Goal: Transaction & Acquisition: Purchase product/service

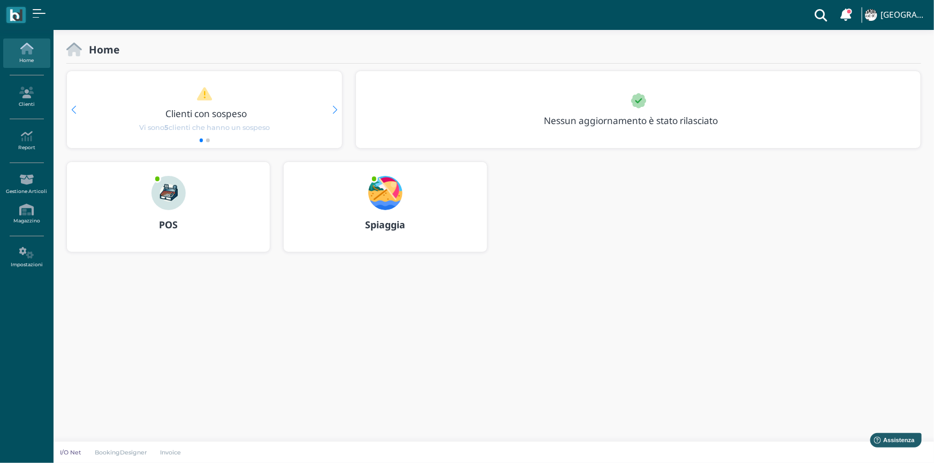
click at [161, 182] on img at bounding box center [168, 193] width 34 height 34
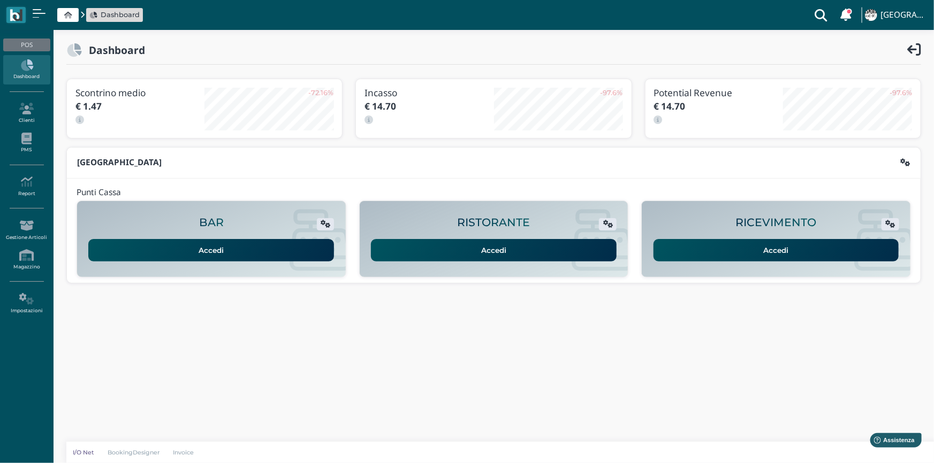
click at [702, 239] on link "Accedi" at bounding box center [776, 250] width 246 height 22
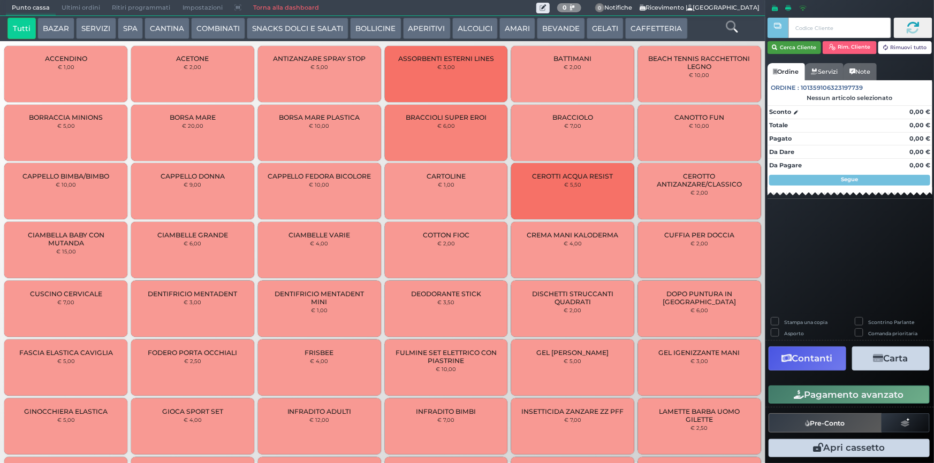
click at [798, 45] on button "Cerca Cliente" at bounding box center [794, 47] width 54 height 13
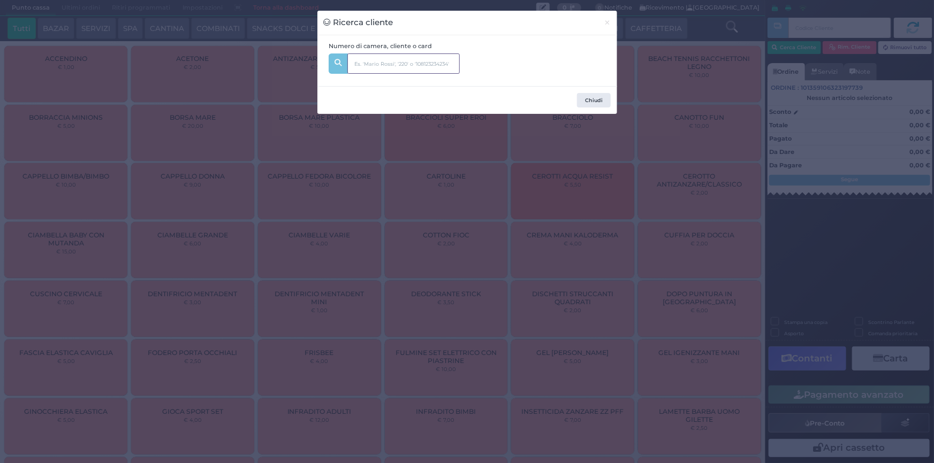
click at [425, 70] on input "text" at bounding box center [403, 64] width 112 height 20
type input "218"
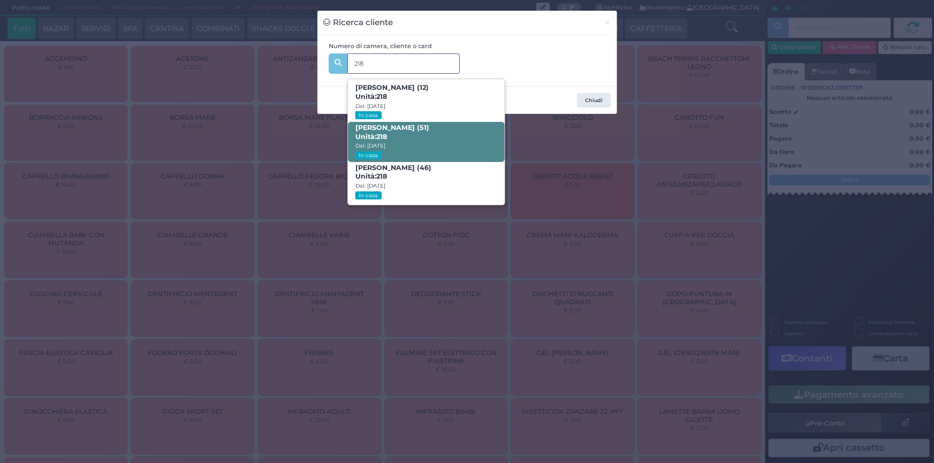
click at [449, 143] on span "Natascia Rocco (51) Unità: 218 Dal: 10/08/2025 In casa" at bounding box center [426, 142] width 157 height 40
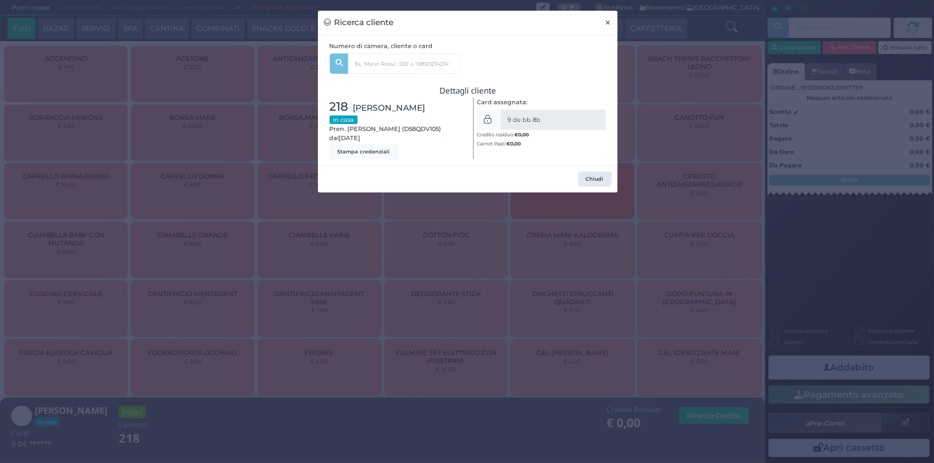
click at [605, 28] on span "×" at bounding box center [608, 23] width 7 height 12
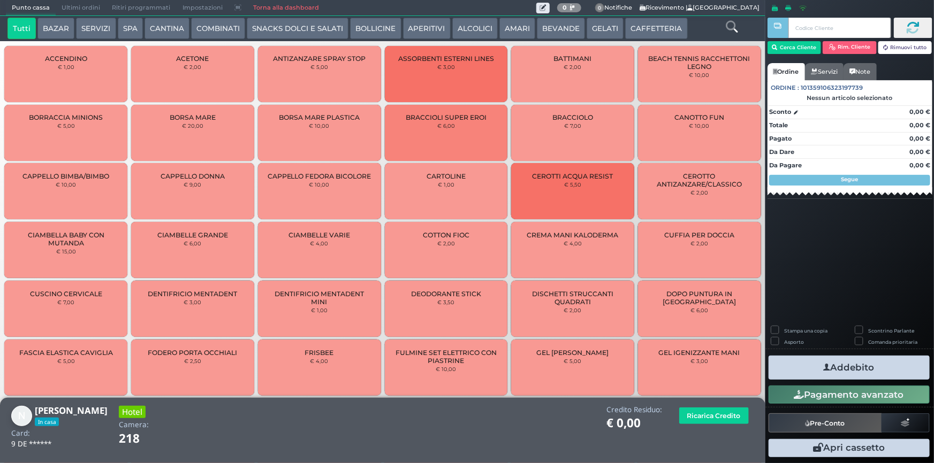
click at [732, 25] on icon at bounding box center [732, 27] width 12 height 12
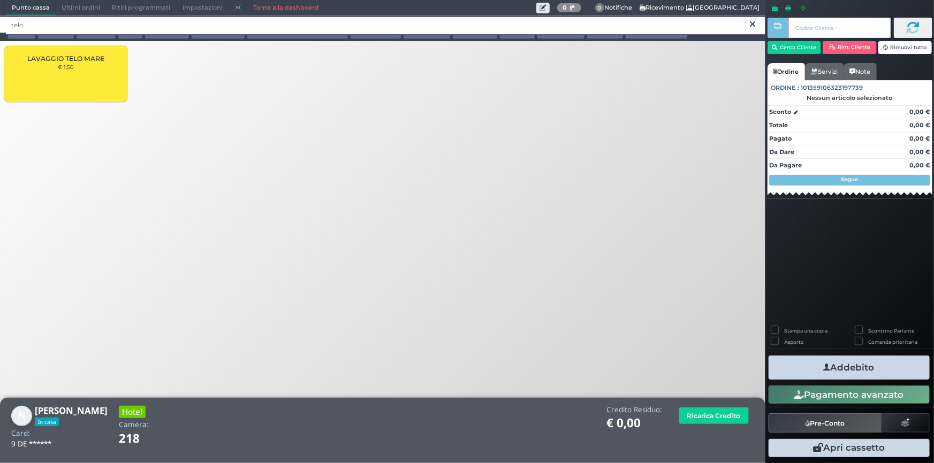
type input "telo"
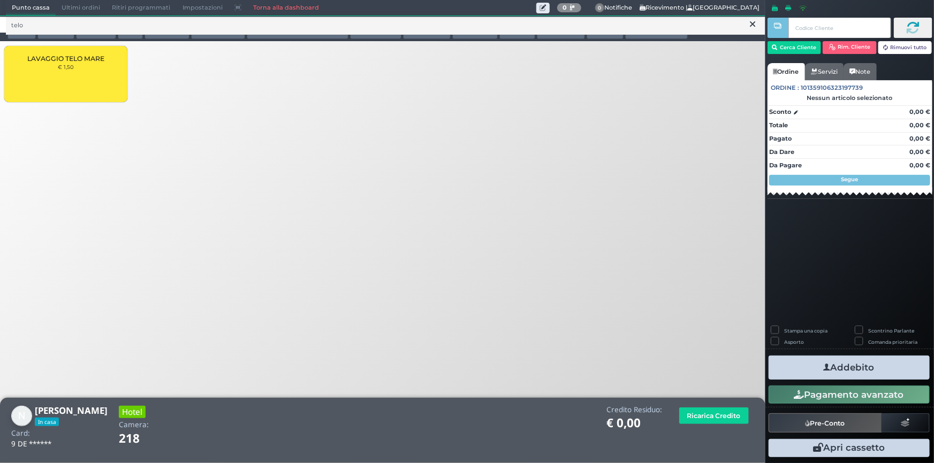
click at [79, 73] on div "LAVAGGIO TELO MARE € 1,50" at bounding box center [65, 74] width 123 height 56
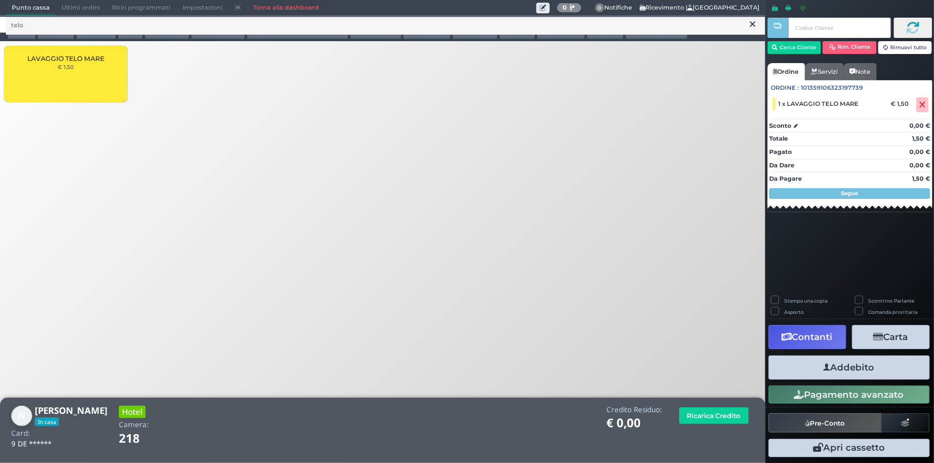
click at [852, 369] on button "Addebito" at bounding box center [848, 368] width 161 height 24
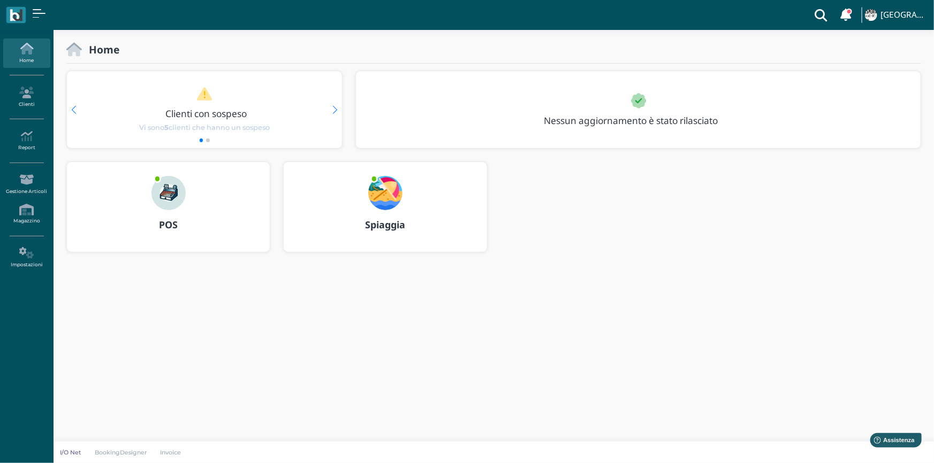
click at [390, 195] on img at bounding box center [385, 193] width 34 height 34
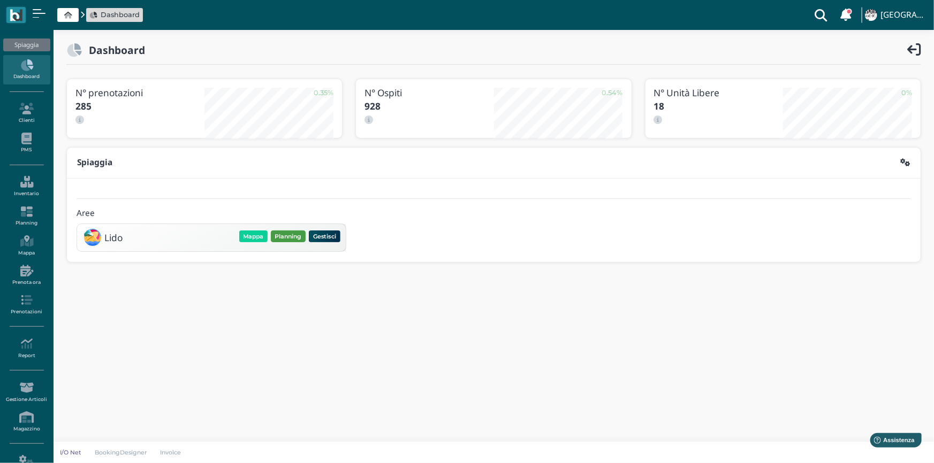
click at [288, 231] on button "Planning" at bounding box center [288, 237] width 35 height 12
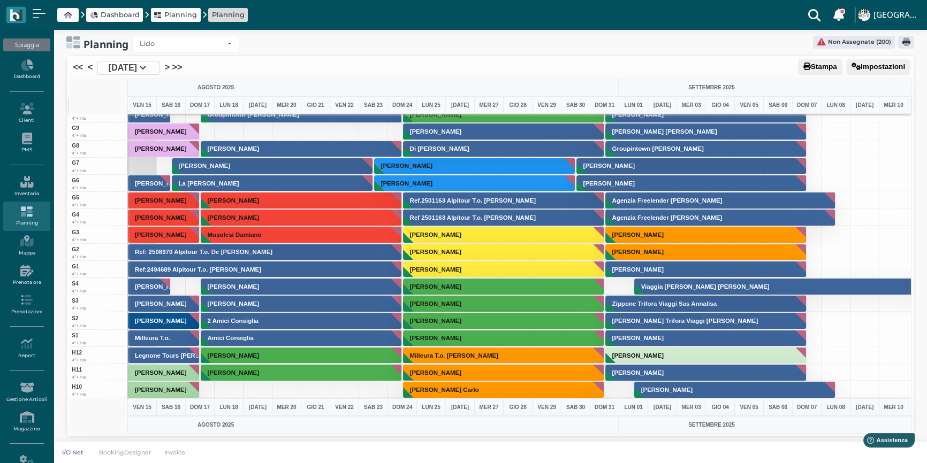
scroll to position [2627, 0]
